Goal: Task Accomplishment & Management: Manage account settings

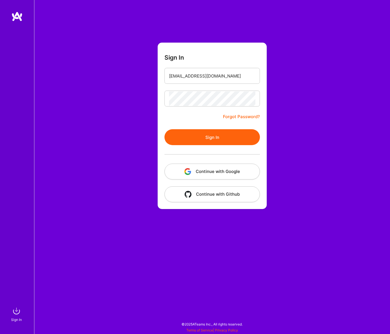
click at [216, 141] on button "Sign In" at bounding box center [212, 137] width 95 height 16
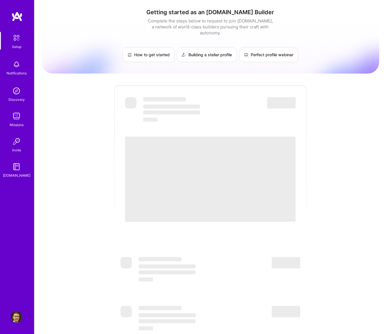
click at [18, 119] on img at bounding box center [16, 116] width 11 height 11
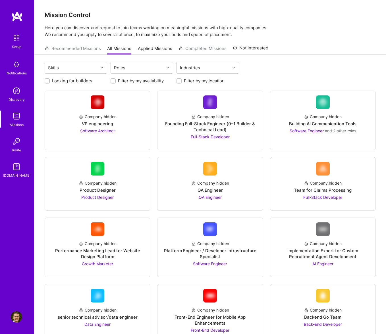
click at [14, 42] on img at bounding box center [17, 38] width 12 height 12
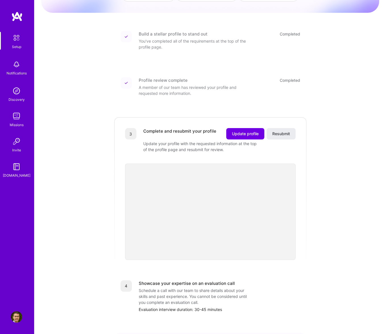
scroll to position [85, 0]
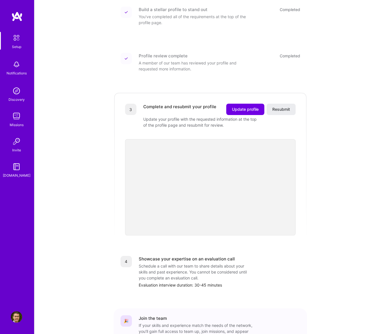
click at [354, 272] on div "Getting started as an [DOMAIN_NAME] Builder Complete the steps below to request…" at bounding box center [210, 146] width 338 height 455
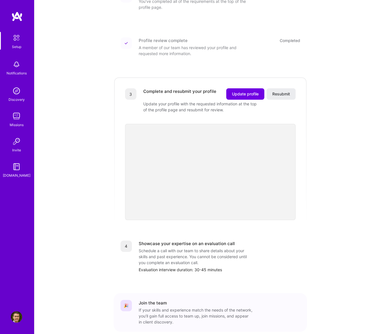
scroll to position [114, 0]
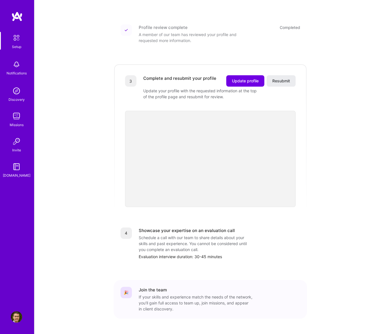
click at [340, 249] on div "Getting started as an [DOMAIN_NAME] Builder Complete the steps below to request…" at bounding box center [210, 118] width 338 height 455
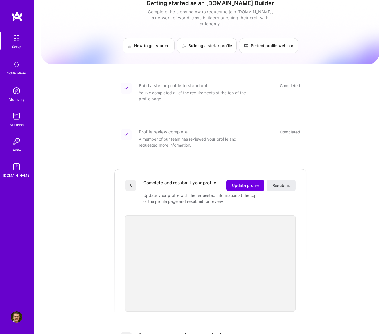
scroll to position [0, 0]
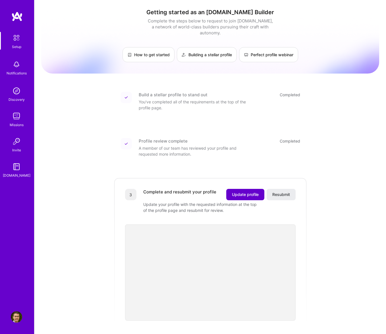
click at [242, 192] on span "Update profile" at bounding box center [245, 195] width 27 height 6
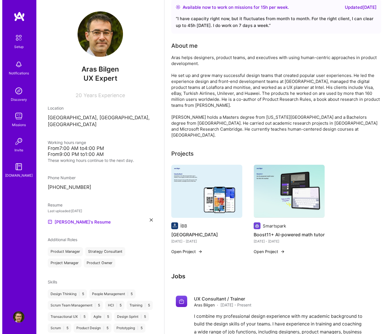
scroll to position [142, 0]
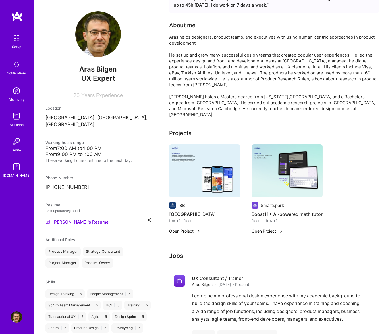
click at [208, 170] on img at bounding box center [204, 170] width 71 height 53
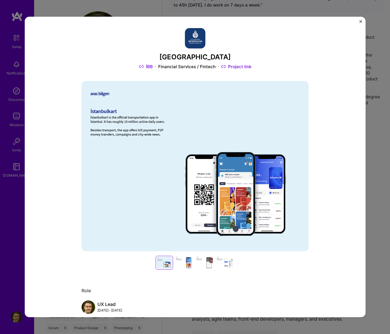
click at [186, 265] on div at bounding box center [184, 263] width 18 height 14
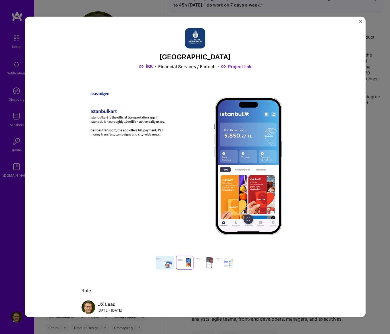
click at [204, 265] on div at bounding box center [205, 263] width 18 height 14
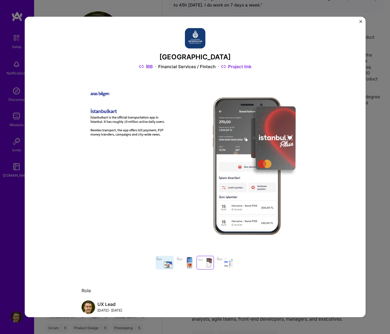
click at [228, 263] on div at bounding box center [225, 263] width 18 height 14
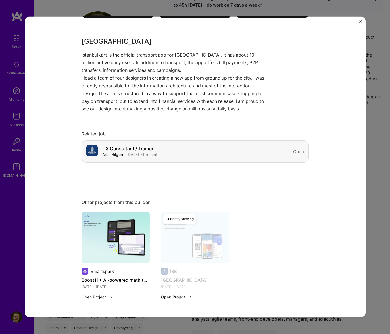
scroll to position [487, 0]
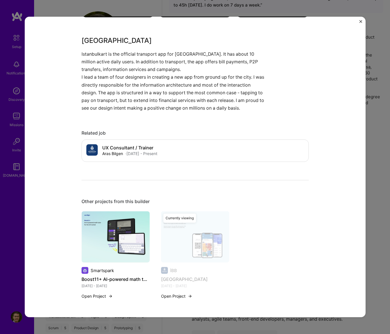
click at [101, 296] on button "Open Project" at bounding box center [97, 296] width 31 height 6
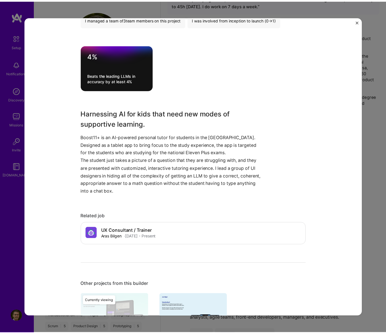
scroll to position [480, 0]
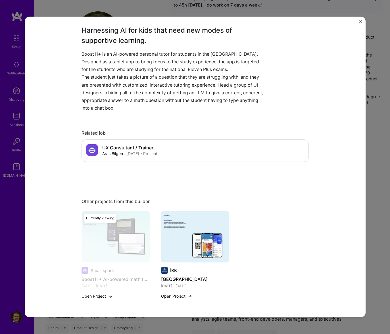
click at [361, 21] on img "Close" at bounding box center [360, 21] width 3 height 3
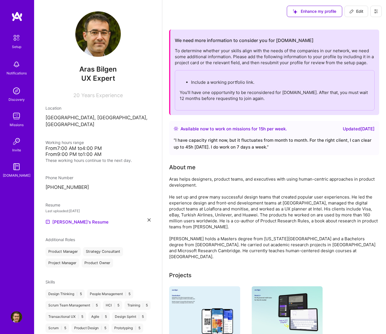
click at [352, 12] on icon at bounding box center [351, 11] width 5 height 5
select select "TR"
select select "Right Now"
